Goal: Information Seeking & Learning: Check status

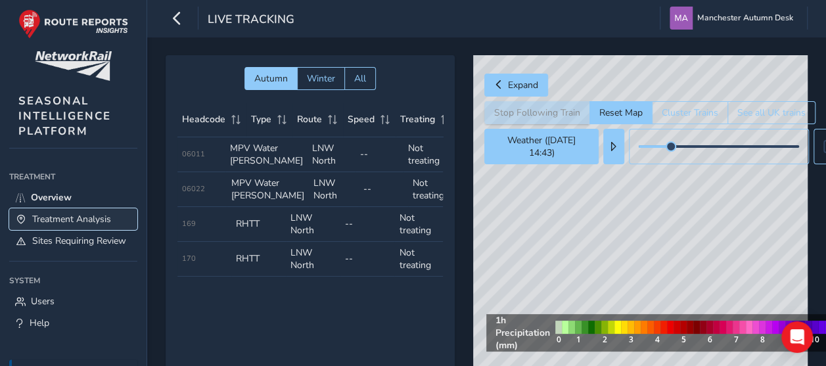
click at [87, 220] on span "Treatment Analysis" at bounding box center [71, 219] width 79 height 12
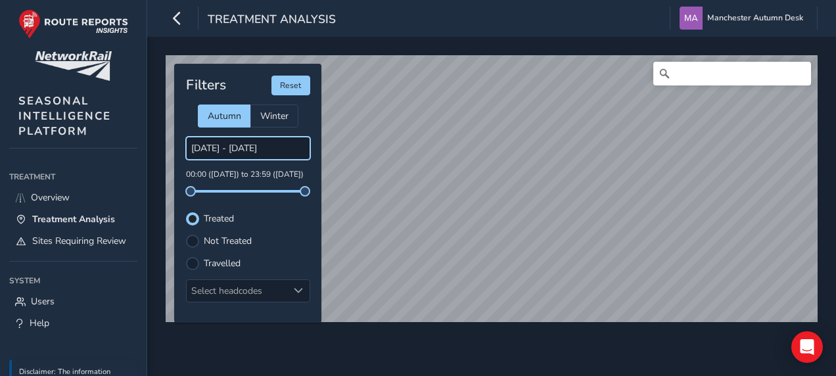
click at [214, 148] on body "Treatment Analysis Manchester Autumn Desk Colour Scheme: Dark Dim Light Logout …" at bounding box center [418, 188] width 836 height 376
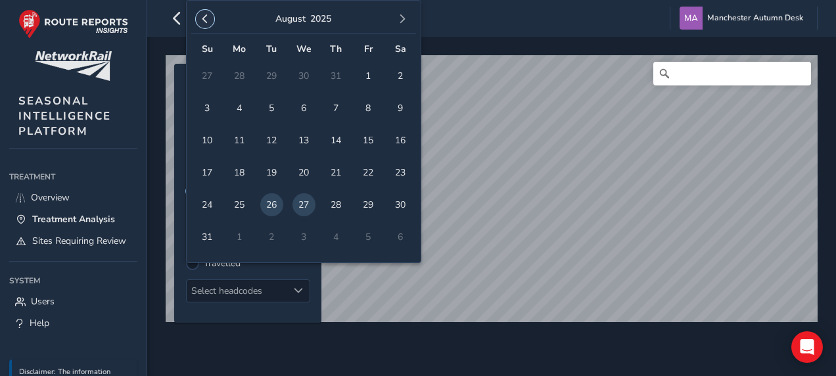
click at [206, 16] on span "button" at bounding box center [204, 18] width 9 height 9
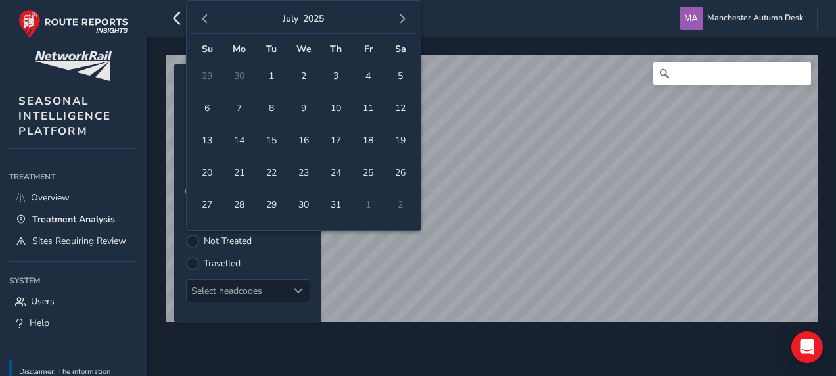
click at [206, 16] on span "button" at bounding box center [204, 18] width 9 height 9
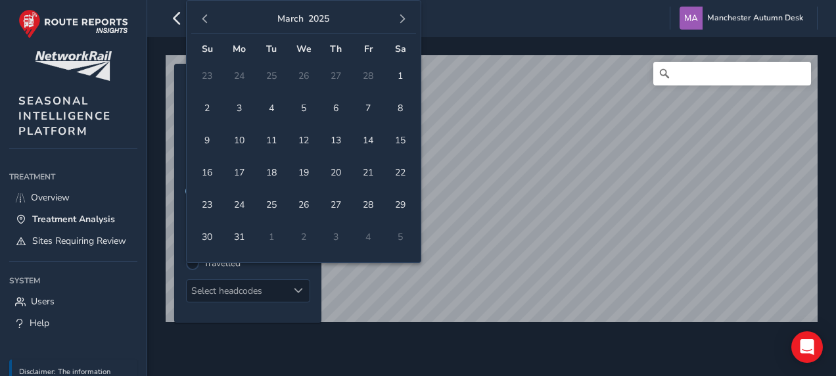
click at [206, 16] on span "button" at bounding box center [204, 18] width 9 height 9
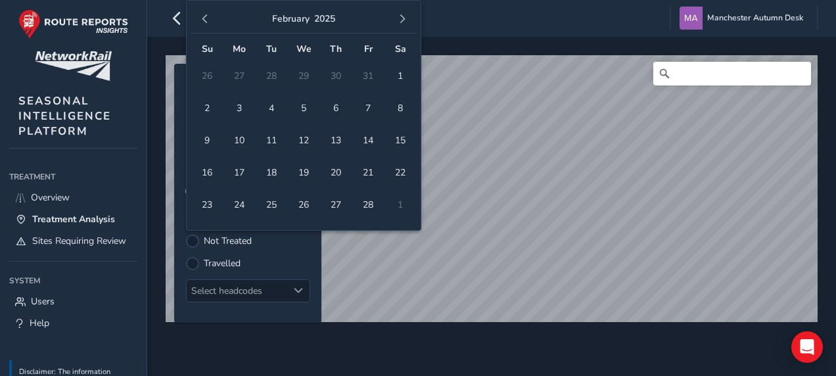
click at [206, 16] on span "button" at bounding box center [204, 18] width 9 height 9
click at [304, 106] on span "9" at bounding box center [303, 108] width 23 height 23
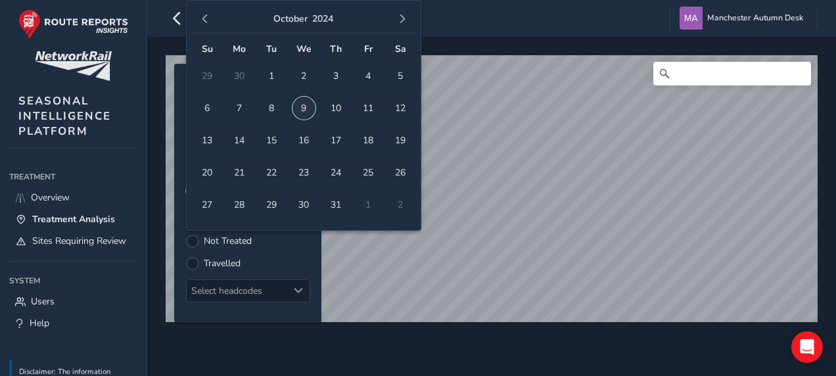
click at [304, 106] on span "9" at bounding box center [303, 108] width 23 height 23
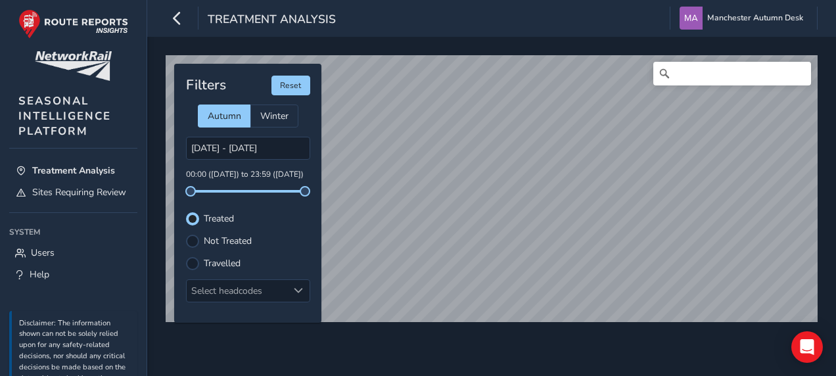
scroll to position [45, 0]
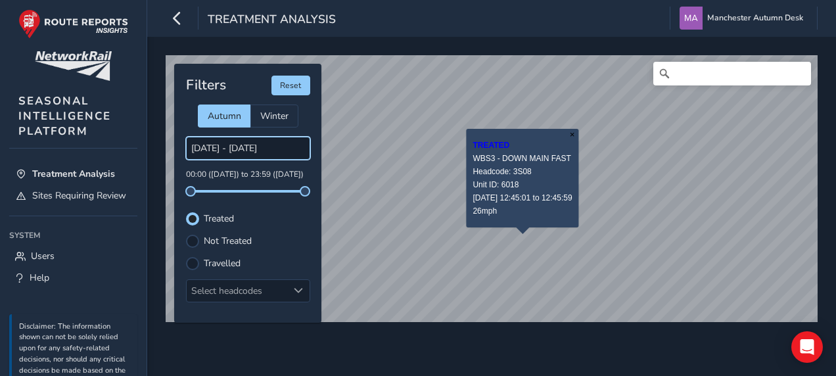
click at [217, 155] on body "Treatment Analysis Manchester Autumn Desk Colour Scheme: Dark Dim Light Logout …" at bounding box center [418, 188] width 836 height 376
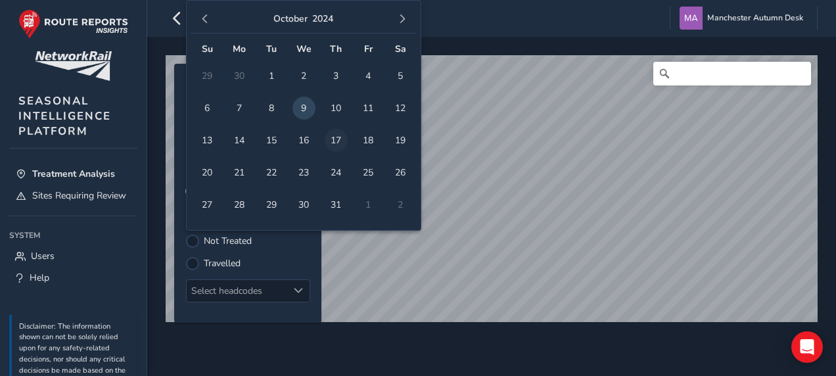
click at [335, 145] on span "17" at bounding box center [336, 140] width 23 height 23
click at [330, 144] on span "17" at bounding box center [336, 140] width 23 height 23
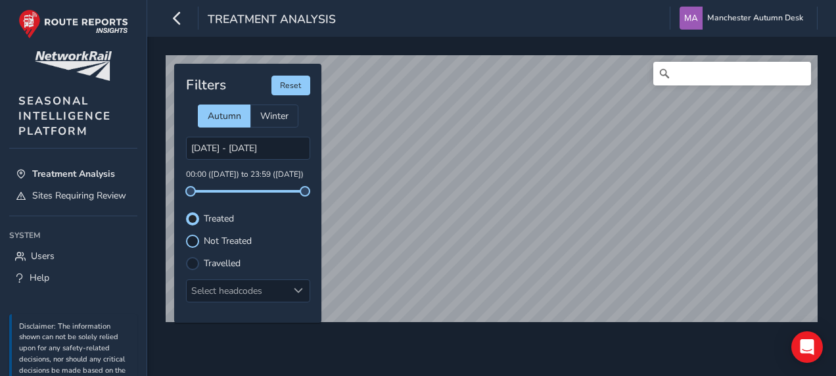
click at [197, 237] on div at bounding box center [192, 241] width 13 height 13
click at [194, 218] on div at bounding box center [192, 218] width 13 height 13
click at [192, 239] on div at bounding box center [192, 241] width 13 height 13
click at [189, 221] on div at bounding box center [192, 218] width 13 height 13
click at [191, 238] on div at bounding box center [192, 241] width 13 height 13
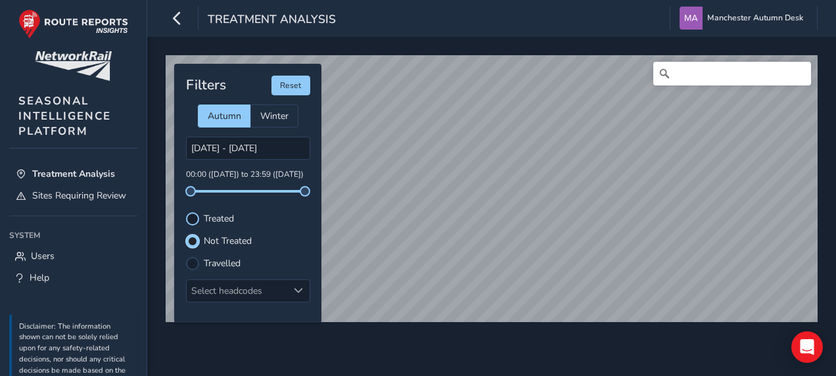
click at [192, 215] on div at bounding box center [192, 218] width 13 height 13
click at [222, 148] on body "Treatment Analysis Manchester Autumn Desk Colour Scheme: Dark Dim Light Logout …" at bounding box center [418, 188] width 836 height 376
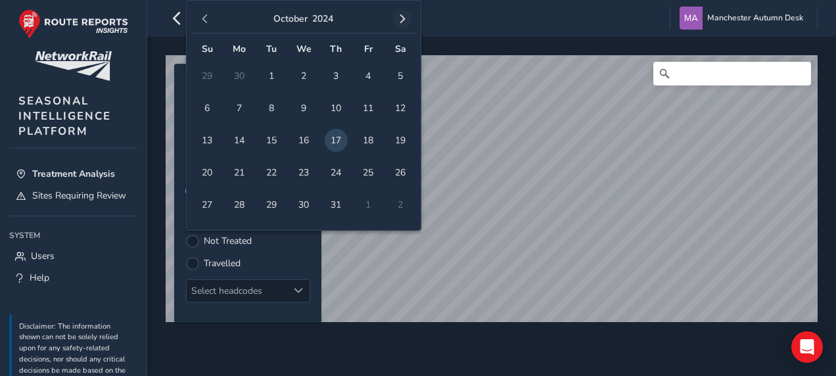
click at [402, 20] on span "button" at bounding box center [401, 18] width 9 height 9
click at [238, 107] on span "4" at bounding box center [239, 108] width 23 height 23
type input "[DATE] - [DATE]"
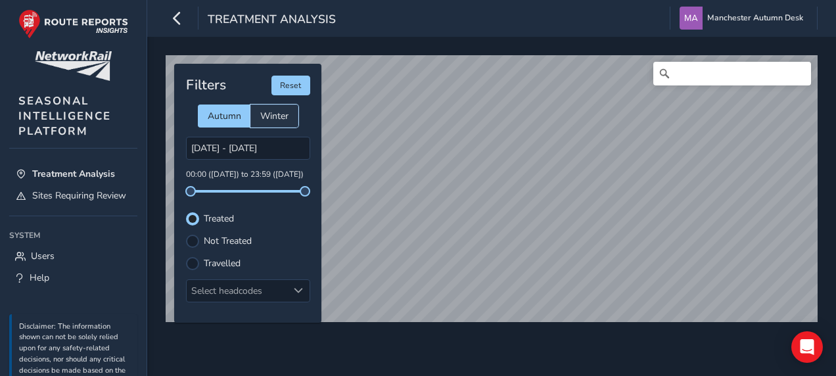
click at [283, 120] on span "Winter" at bounding box center [274, 116] width 28 height 12
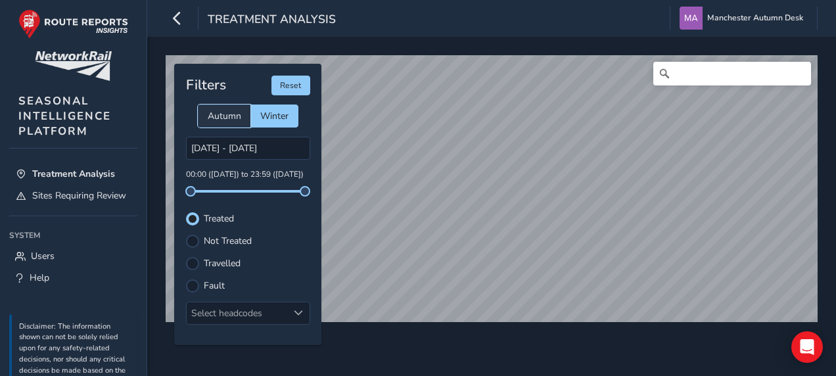
click at [204, 114] on div "Autumn" at bounding box center [224, 115] width 53 height 23
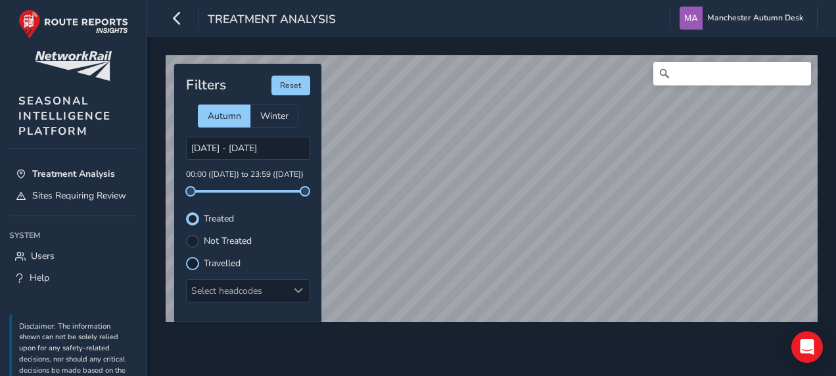
click at [193, 261] on div at bounding box center [192, 263] width 13 height 13
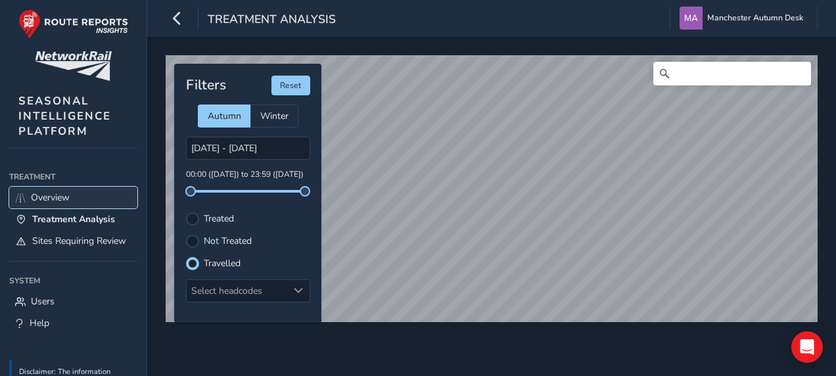
click at [64, 193] on span "Overview" at bounding box center [50, 197] width 39 height 12
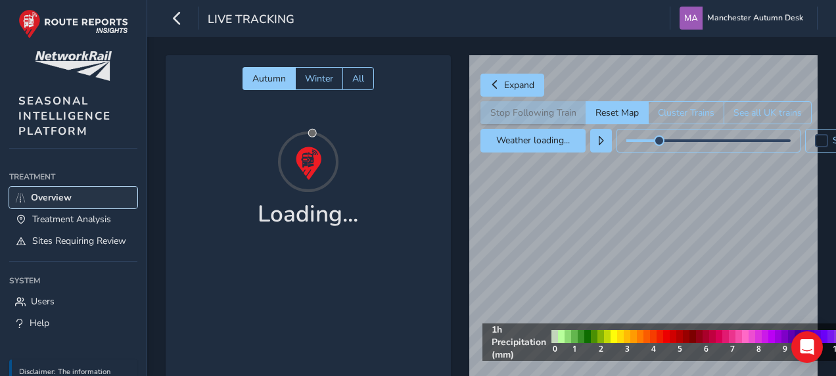
click at [64, 193] on span "Overview" at bounding box center [51, 197] width 41 height 12
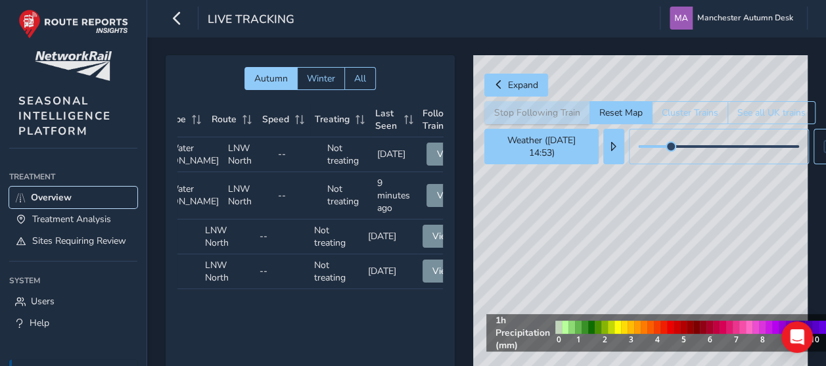
scroll to position [0, 111]
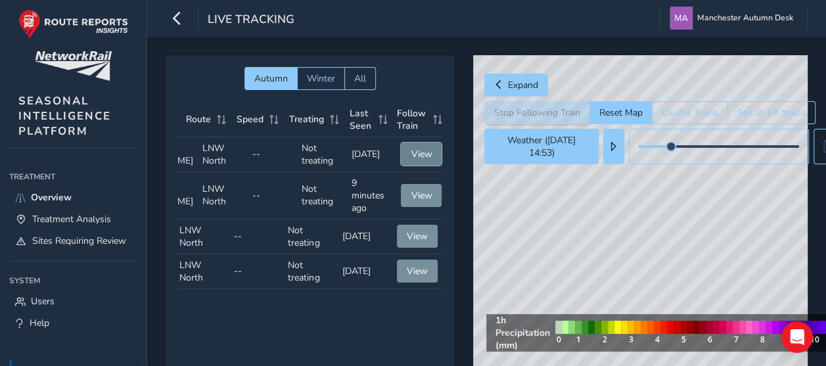
click at [415, 155] on span "View" at bounding box center [421, 154] width 21 height 12
